Goal: Task Accomplishment & Management: Manage account settings

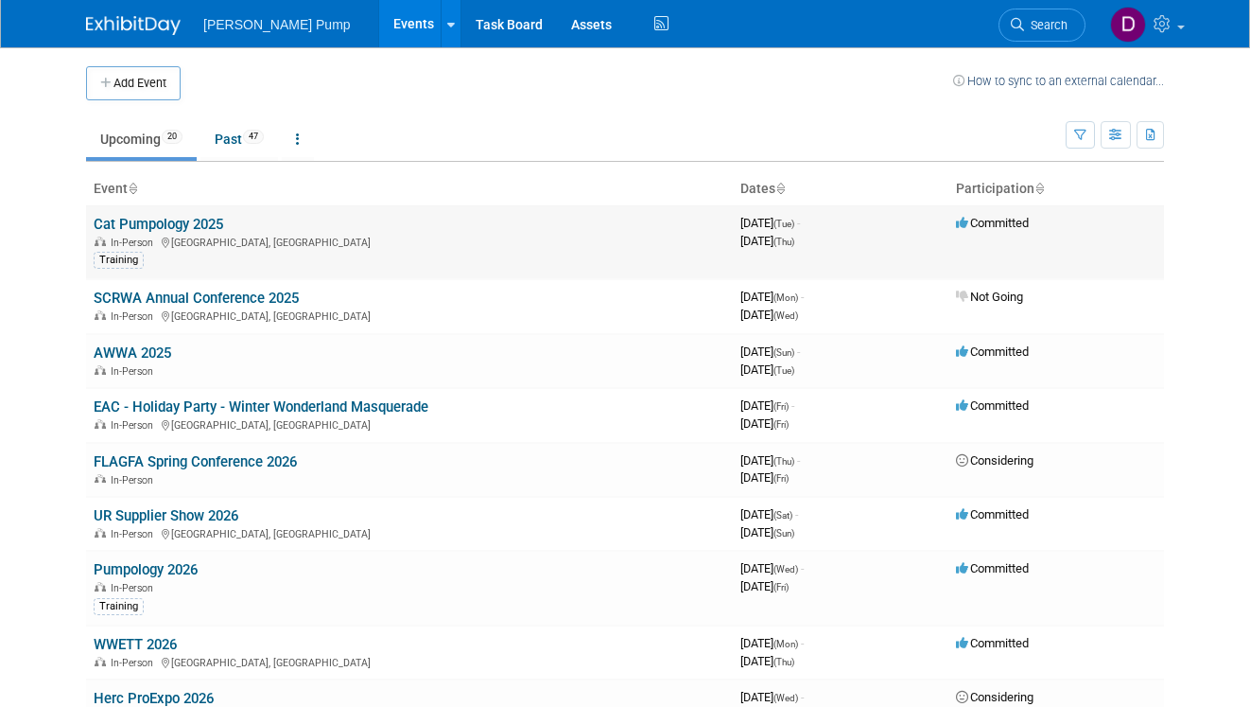
click at [122, 225] on link "Cat Pumpology 2025" at bounding box center [159, 224] width 130 height 17
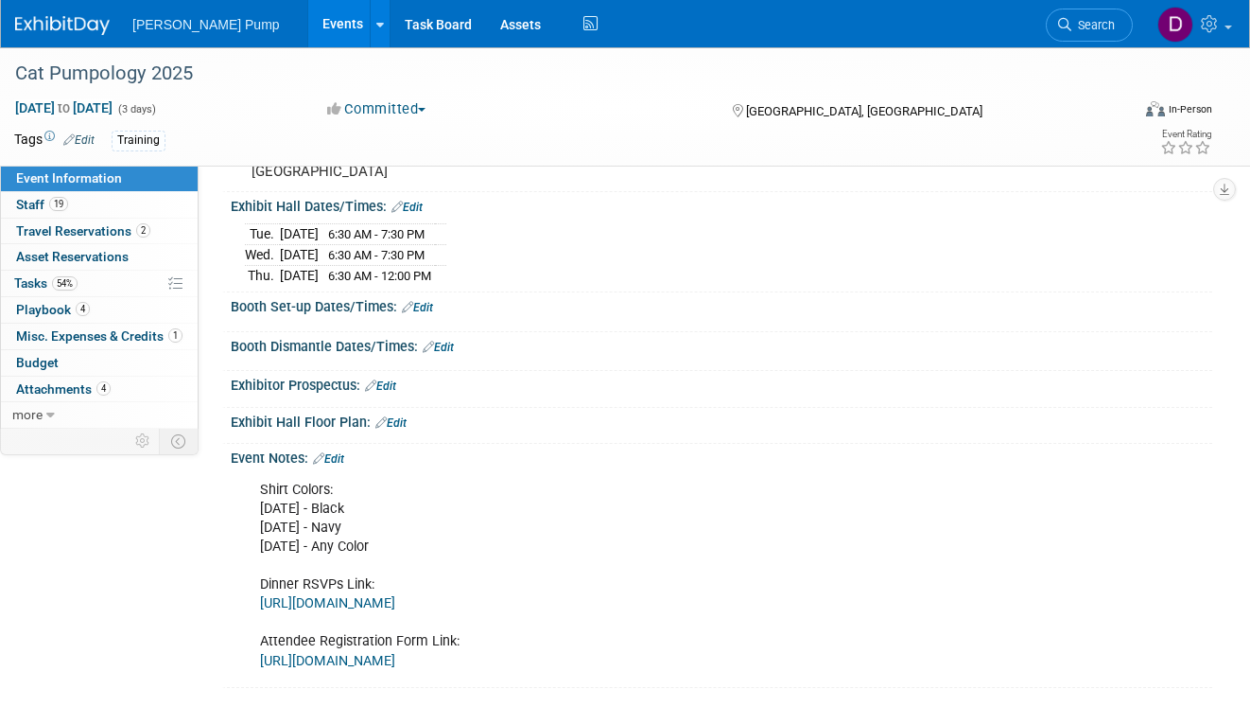
scroll to position [345, 0]
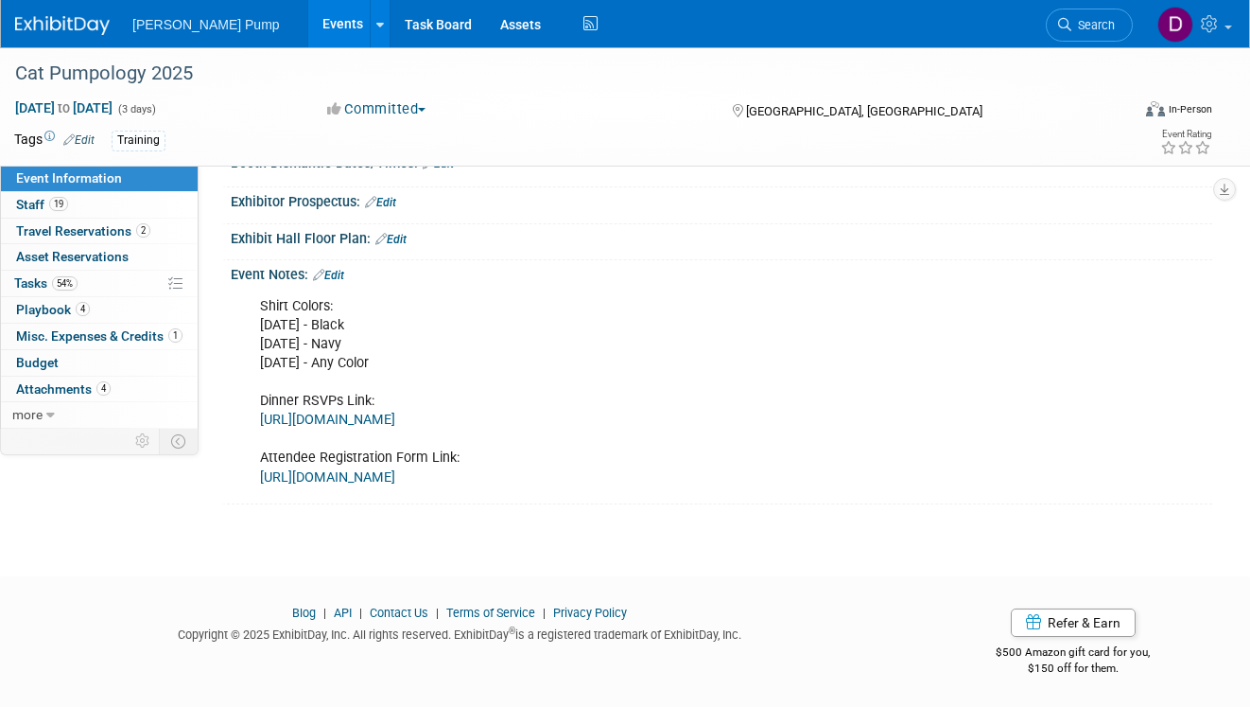
click at [393, 471] on link "https://docs.google.com/spreadsheets/d/1F5aeDXCvskBUoCl8osifMppLf7ZovcyBcaisutv…" at bounding box center [327, 477] width 135 height 16
click at [42, 278] on span "Tasks 54%" at bounding box center [45, 282] width 63 height 15
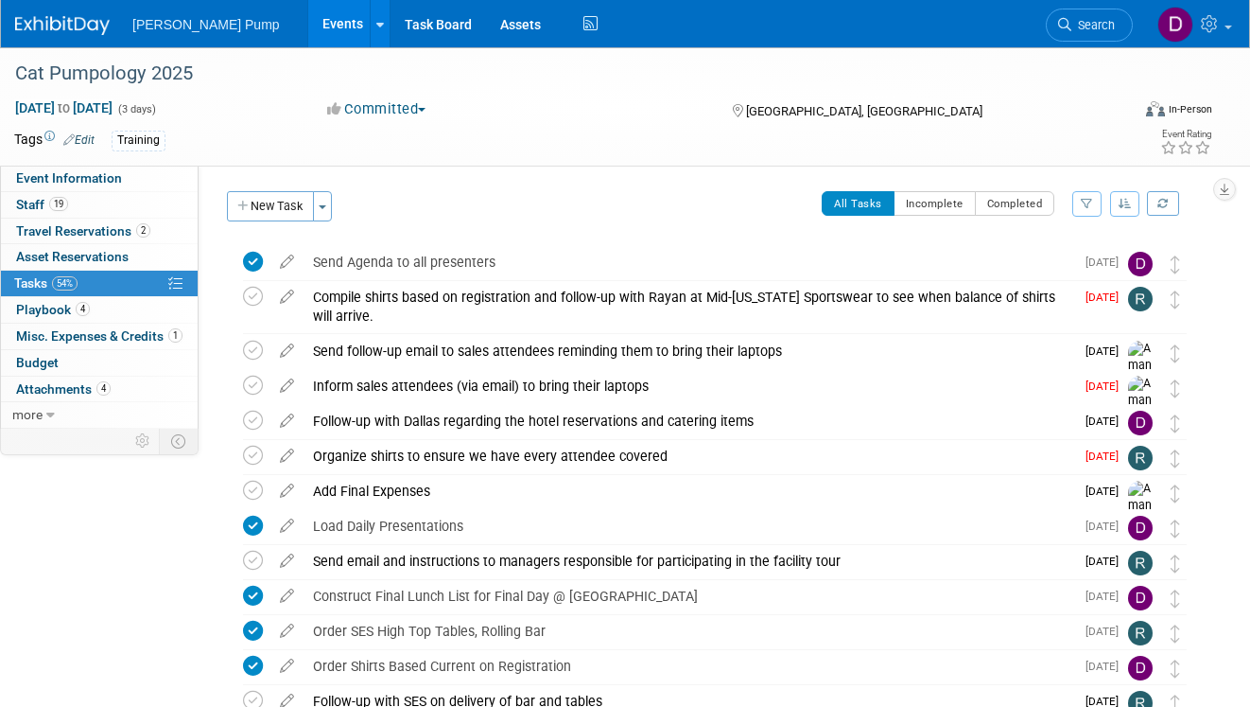
click at [1089, 201] on icon "button" at bounding box center [1087, 203] width 12 height 11
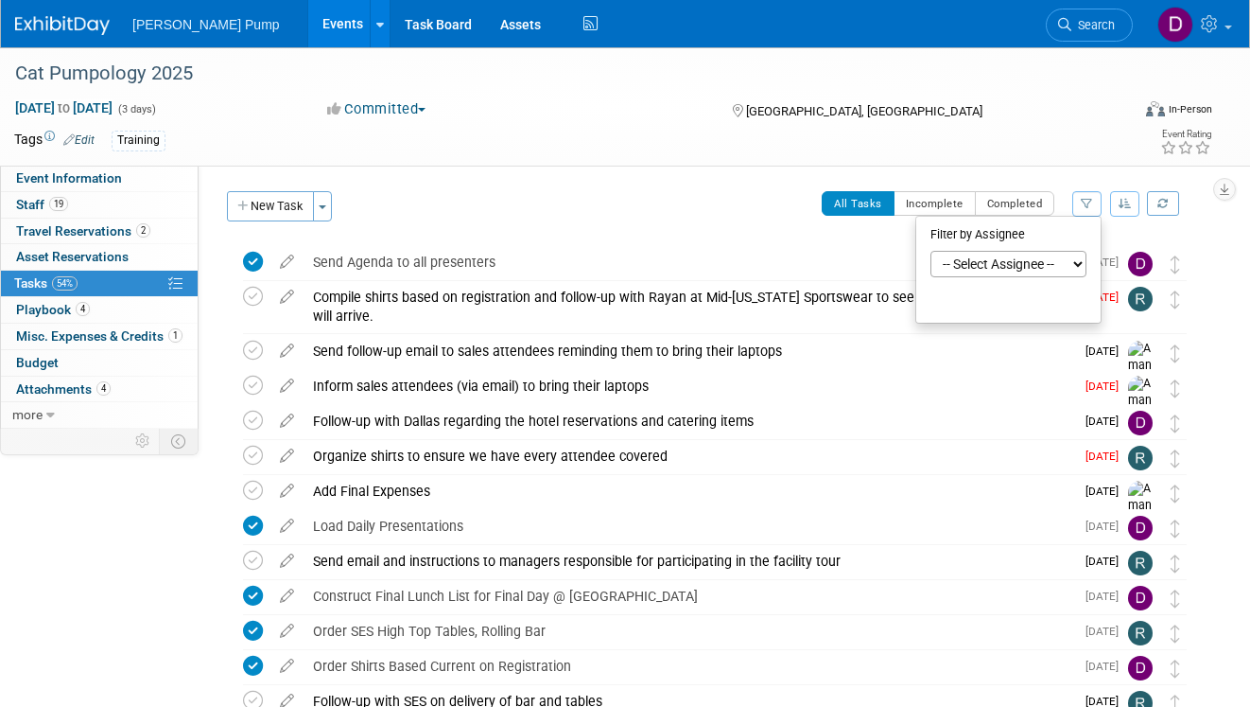
click at [1077, 264] on select "-- Select Assignee -- All unassigned tasks Assigned to me Allan Curry Amanda Sm…" at bounding box center [1009, 264] width 156 height 26
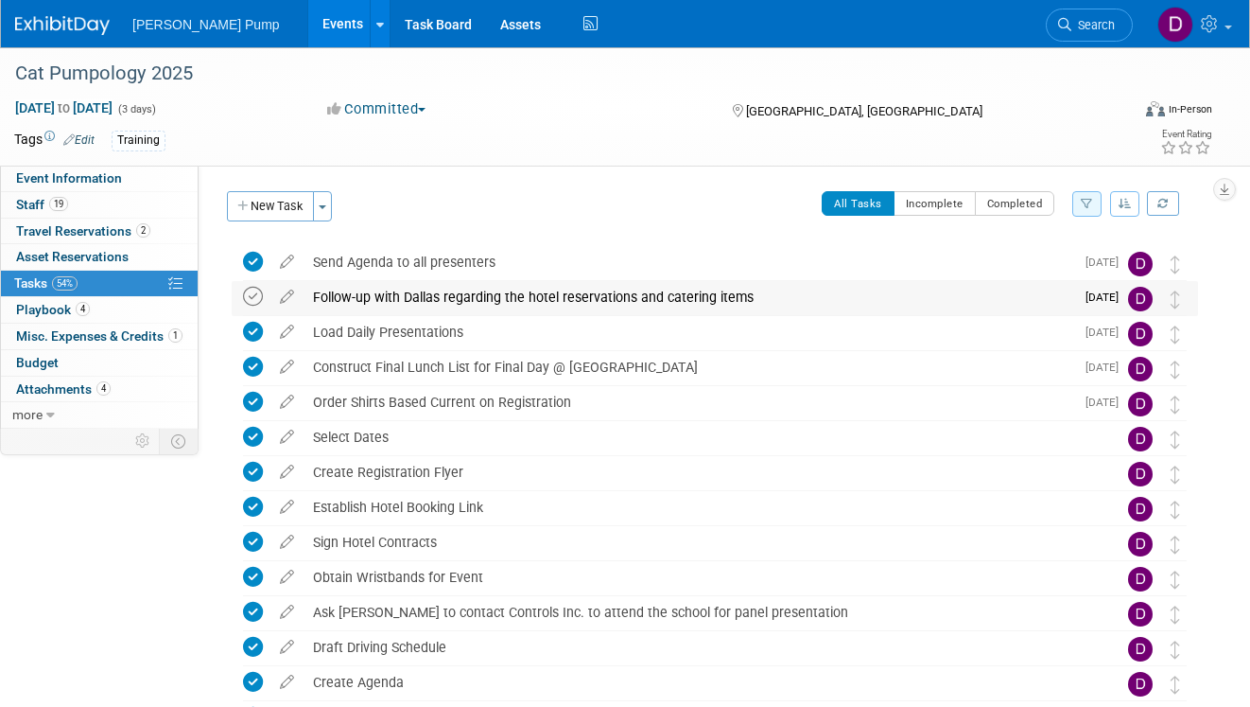
click at [253, 294] on icon at bounding box center [253, 297] width 20 height 20
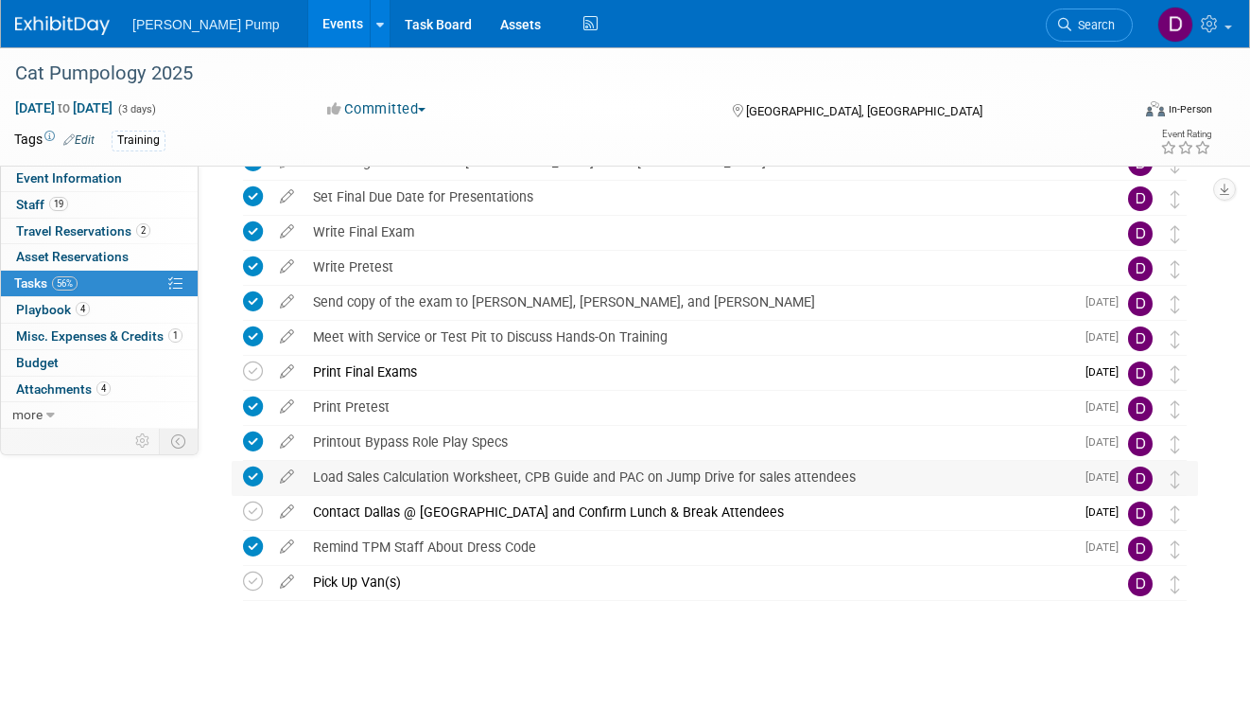
scroll to position [635, 0]
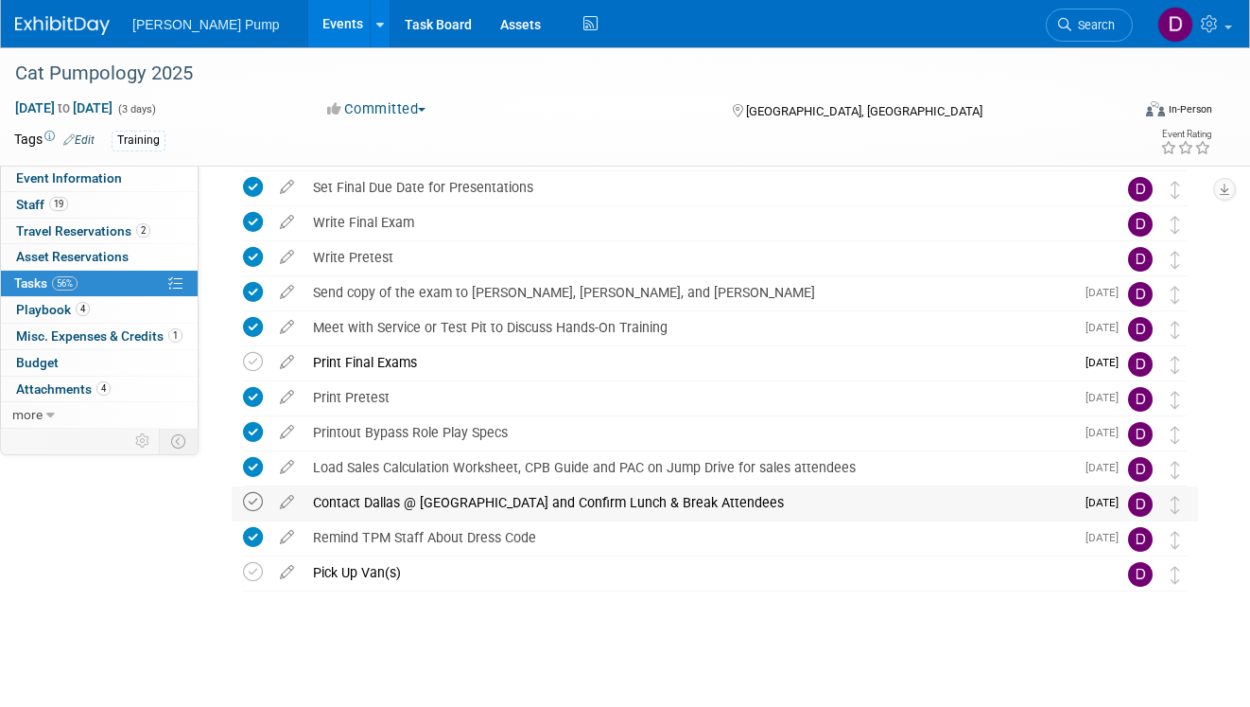
click at [252, 498] on icon at bounding box center [253, 502] width 20 height 20
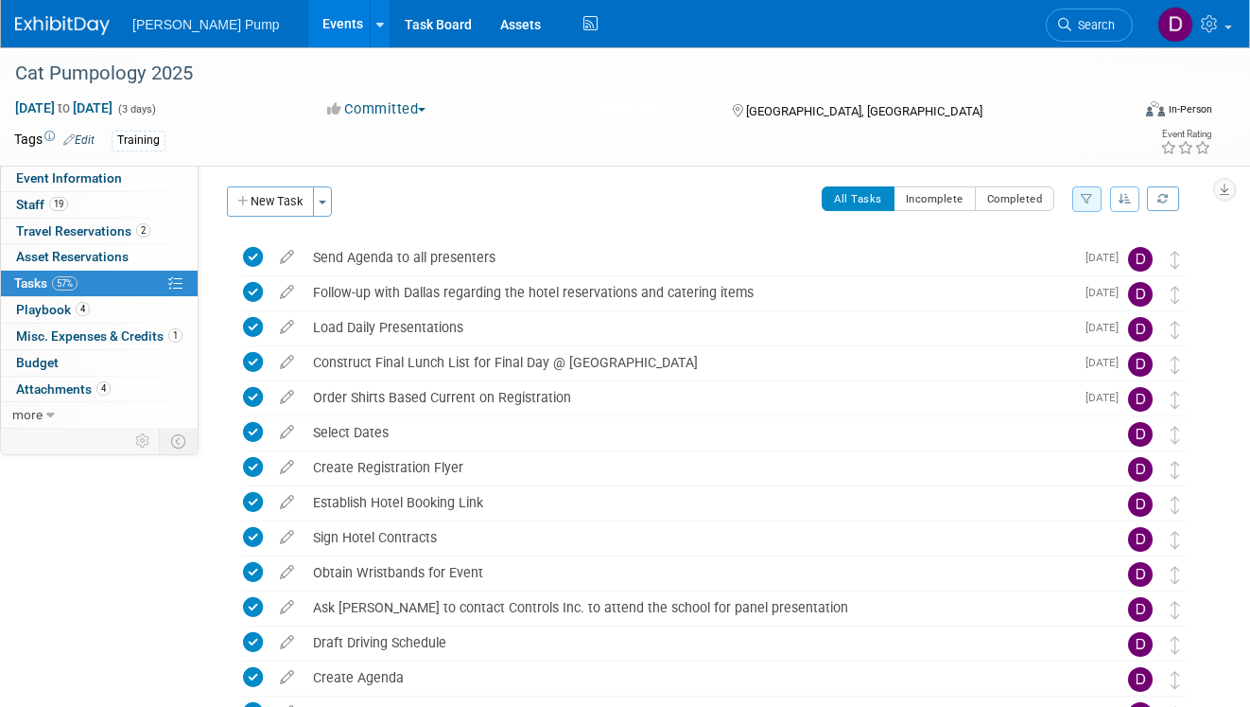
scroll to position [0, 0]
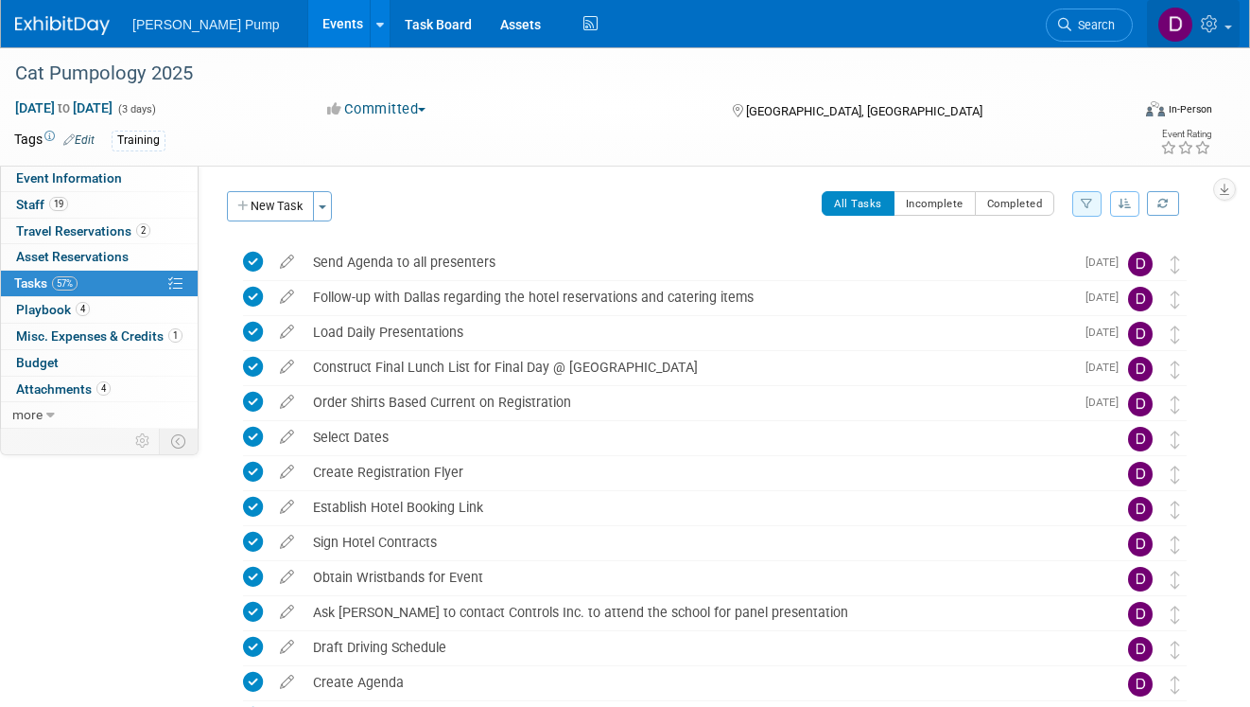
click at [1230, 27] on span at bounding box center [1229, 28] width 8 height 4
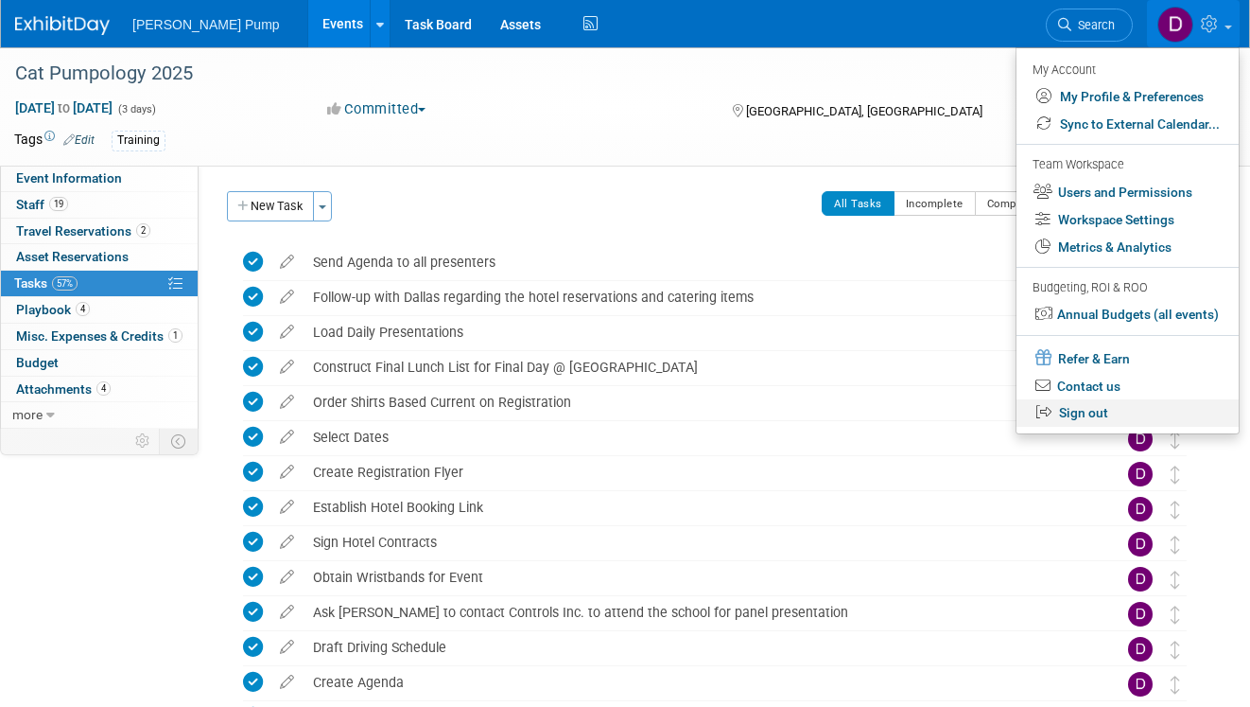
click at [1075, 413] on link "Sign out" at bounding box center [1128, 412] width 222 height 27
